Goal: Transaction & Acquisition: Purchase product/service

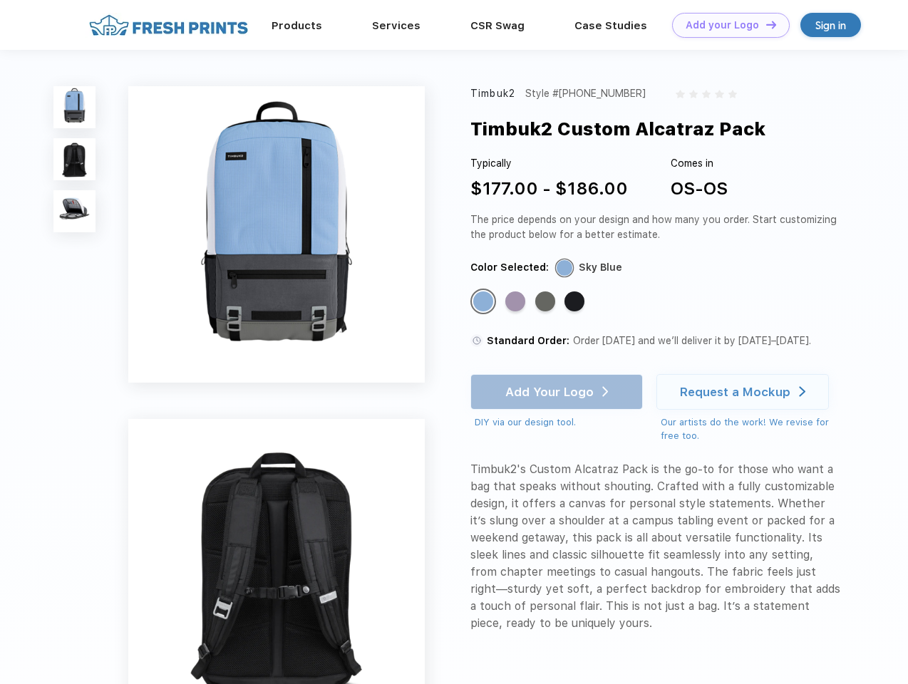
click at [725, 25] on link "Add your Logo Design Tool" at bounding box center [731, 25] width 118 height 25
click at [0, 0] on div "Design Tool" at bounding box center [0, 0] width 0 height 0
click at [764, 24] on link "Add your Logo Design Tool" at bounding box center [731, 25] width 118 height 25
click at [75, 107] on img at bounding box center [74, 107] width 42 height 42
click at [75, 160] on img at bounding box center [74, 159] width 42 height 42
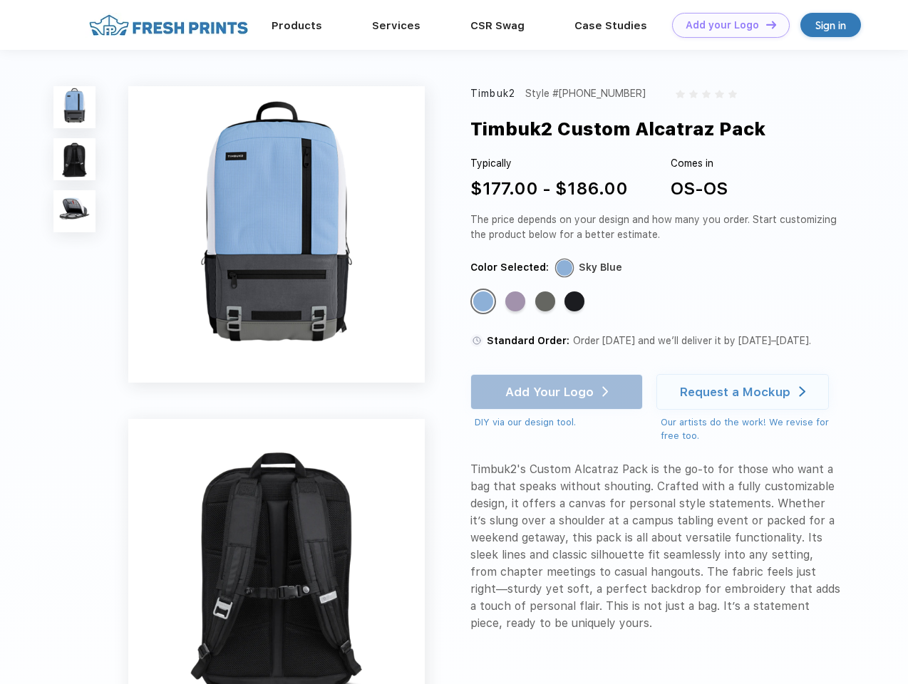
click at [75, 212] on img at bounding box center [74, 211] width 42 height 42
click at [484, 302] on div "Standard Color" at bounding box center [483, 301] width 20 height 20
click at [516, 302] on div "Standard Color" at bounding box center [515, 301] width 20 height 20
click at [546, 302] on div "Standard Color" at bounding box center [545, 301] width 20 height 20
click at [576, 302] on div "Standard Color" at bounding box center [574, 301] width 20 height 20
